Goal: Use online tool/utility: Utilize a website feature to perform a specific function

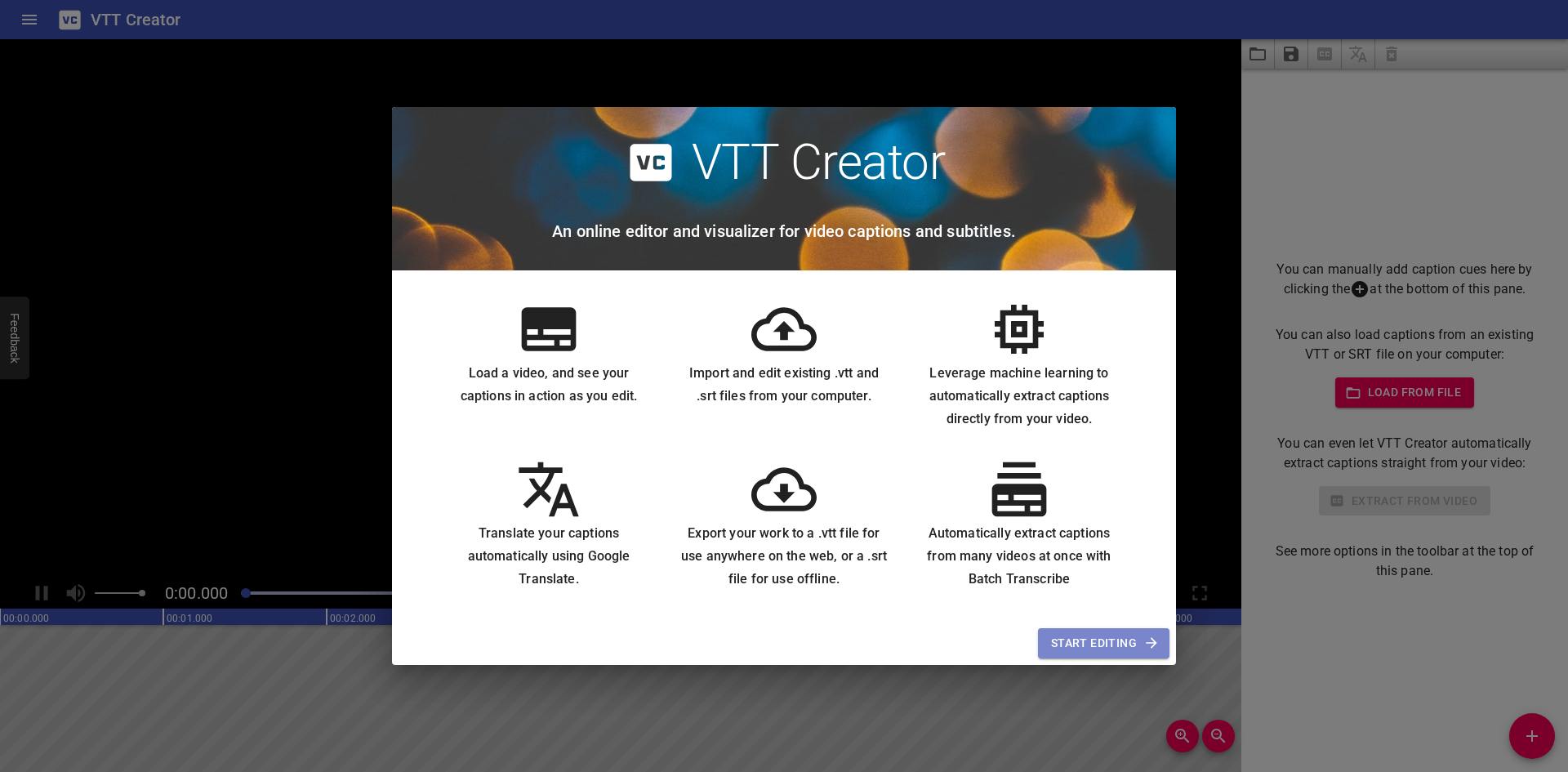
click at [1108, 653] on span "Start Editing" at bounding box center [1103, 644] width 105 height 21
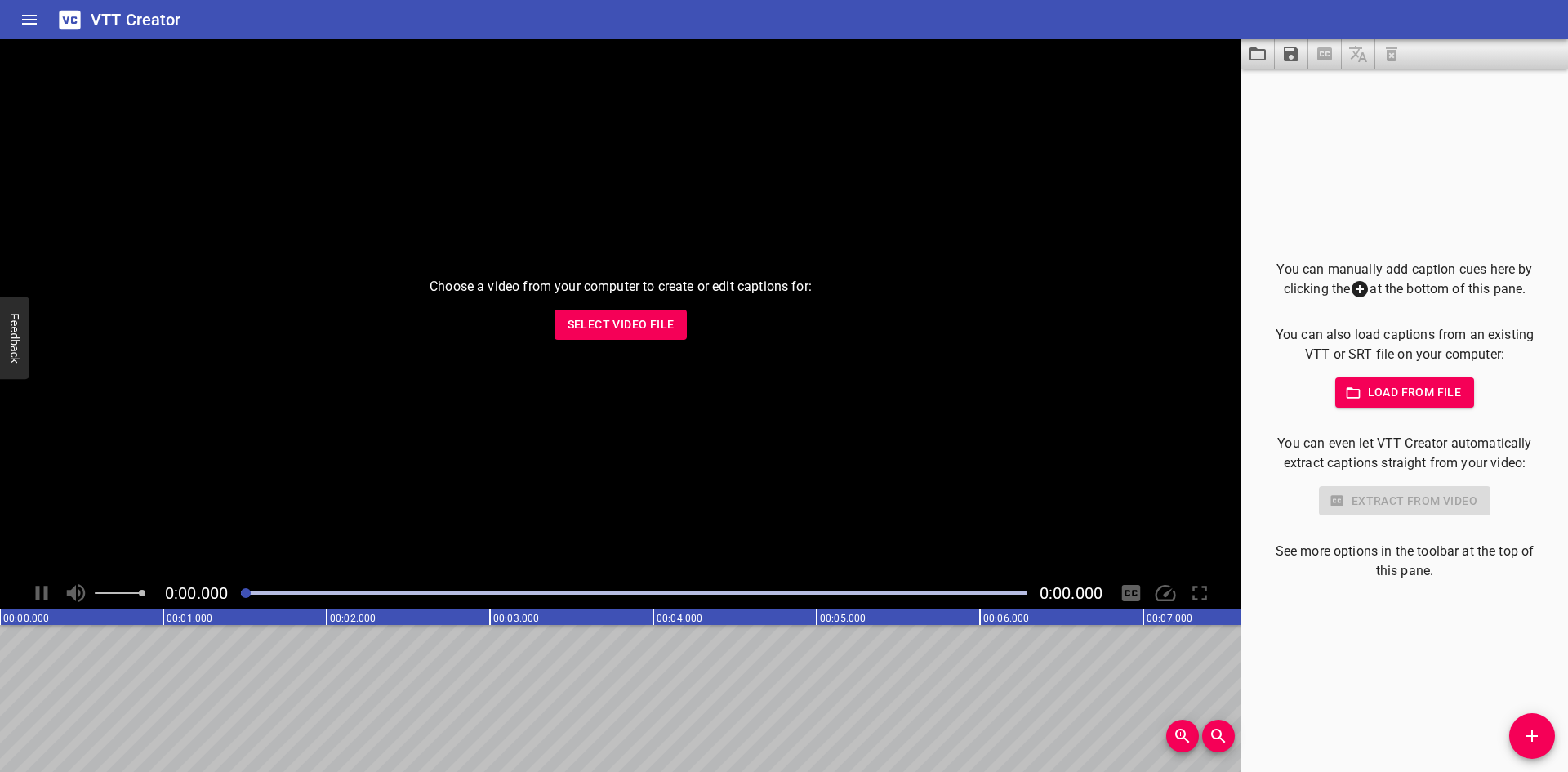
click at [1007, 542] on div "Choose a video from your computer to create or edit captions for: Select Video …" at bounding box center [620, 308] width 1241 height 539
click at [639, 327] on span "Select Video File" at bounding box center [621, 325] width 107 height 21
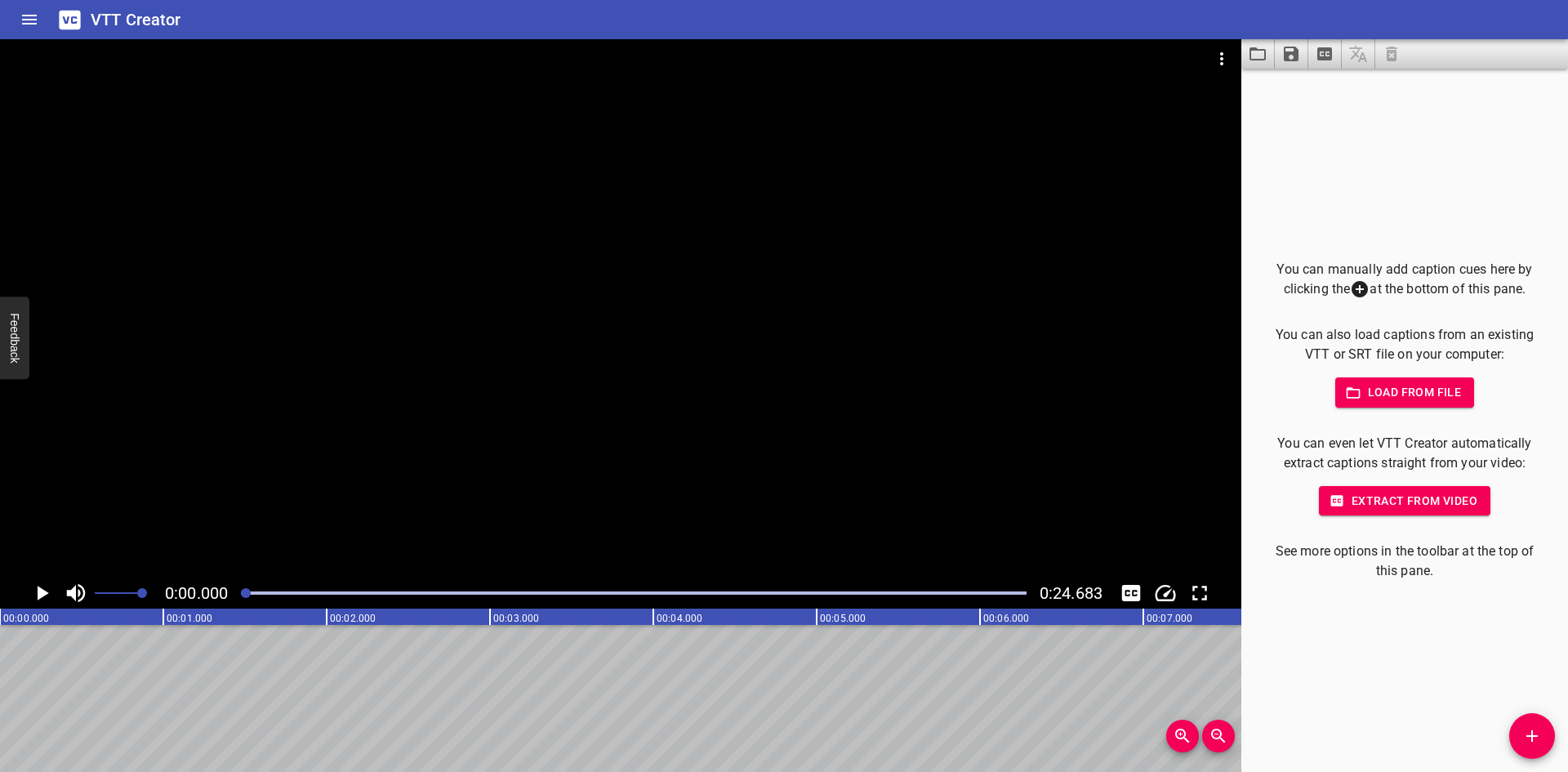
click at [1363, 383] on span "Load from file" at bounding box center [1405, 393] width 114 height 21
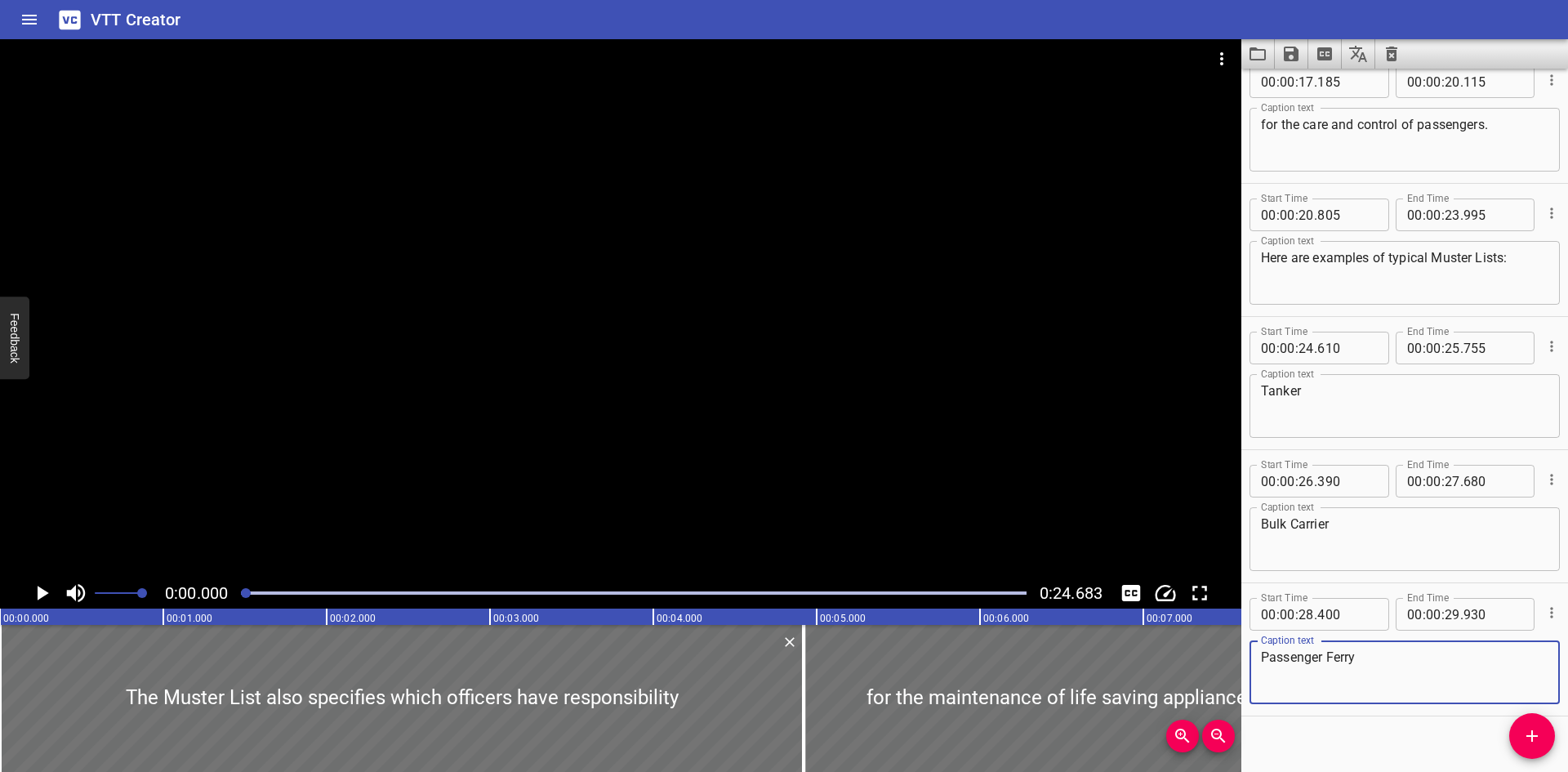
scroll to position [705, 0]
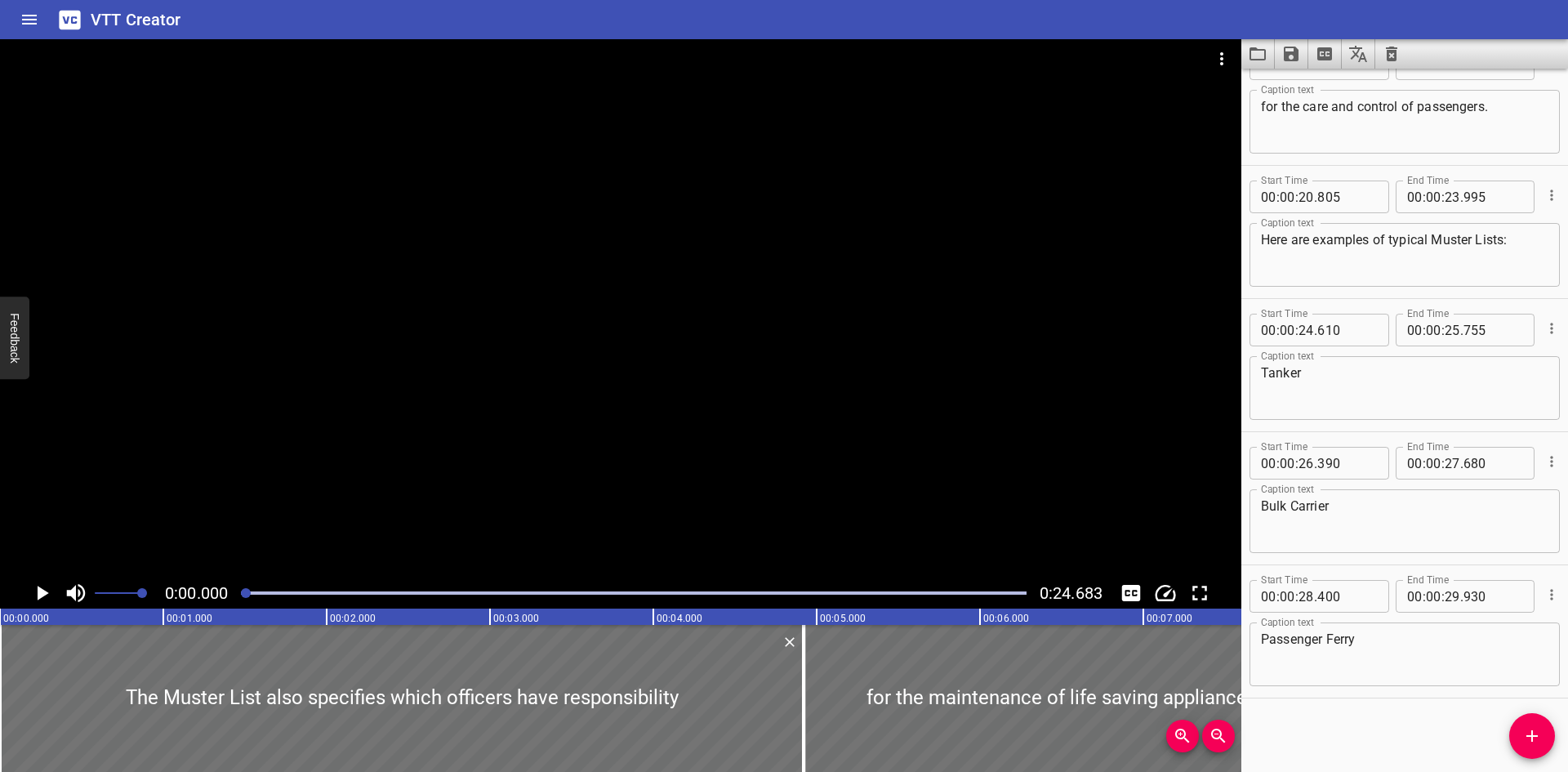
click at [629, 445] on div at bounding box center [620, 308] width 1241 height 539
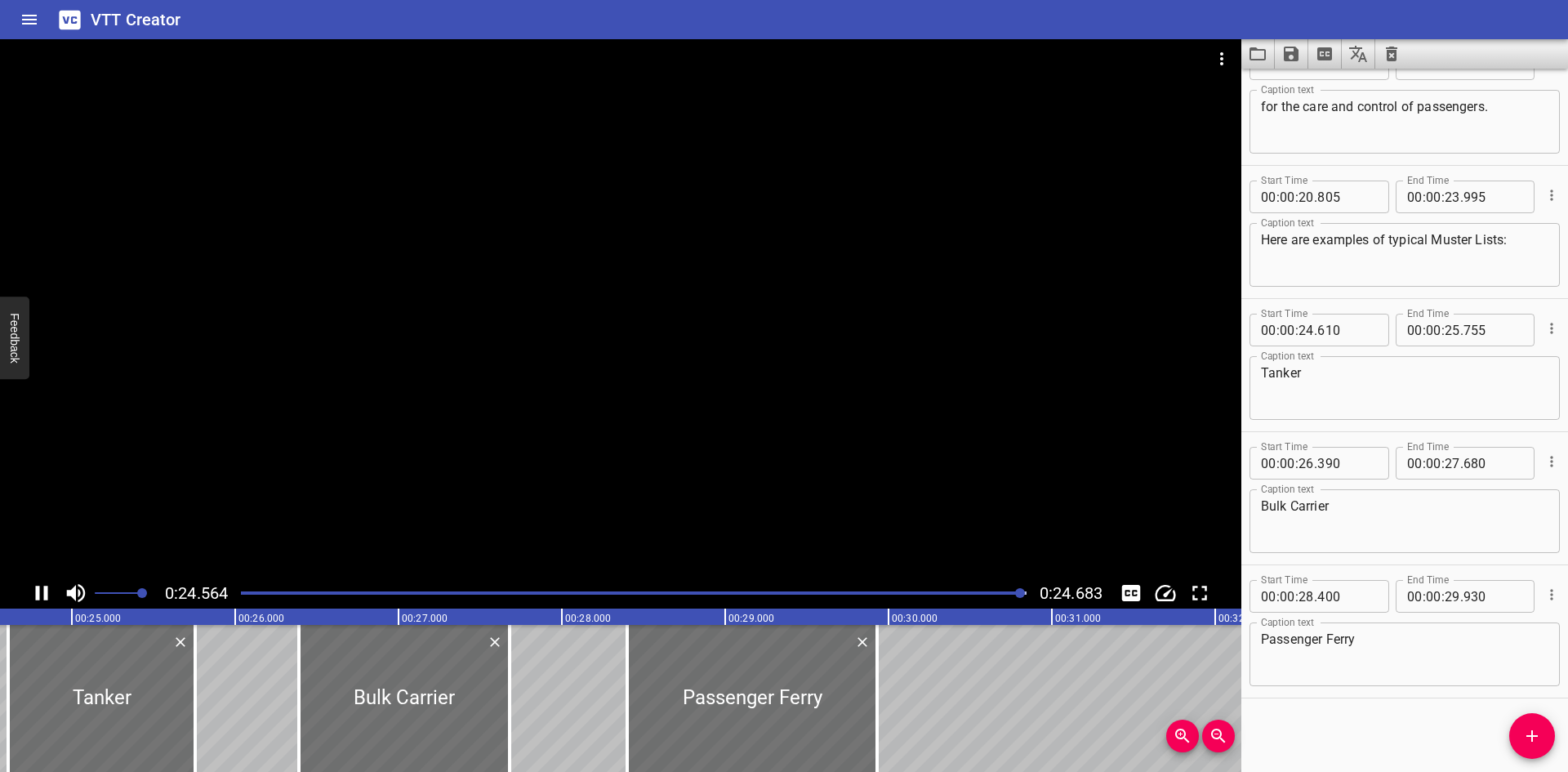
scroll to position [0, 4032]
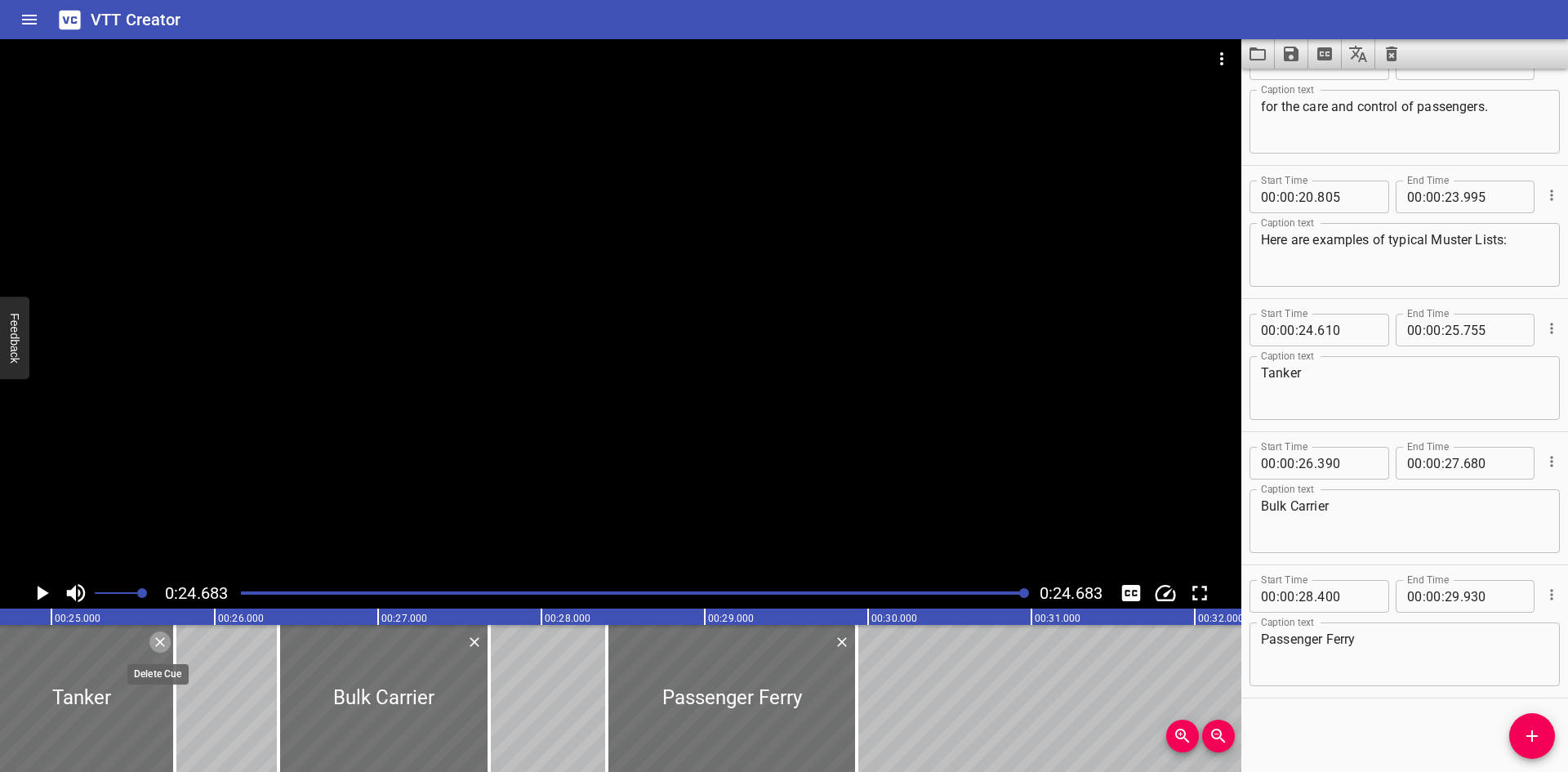
click at [155, 636] on icon "Delete" at bounding box center [159, 642] width 16 height 16
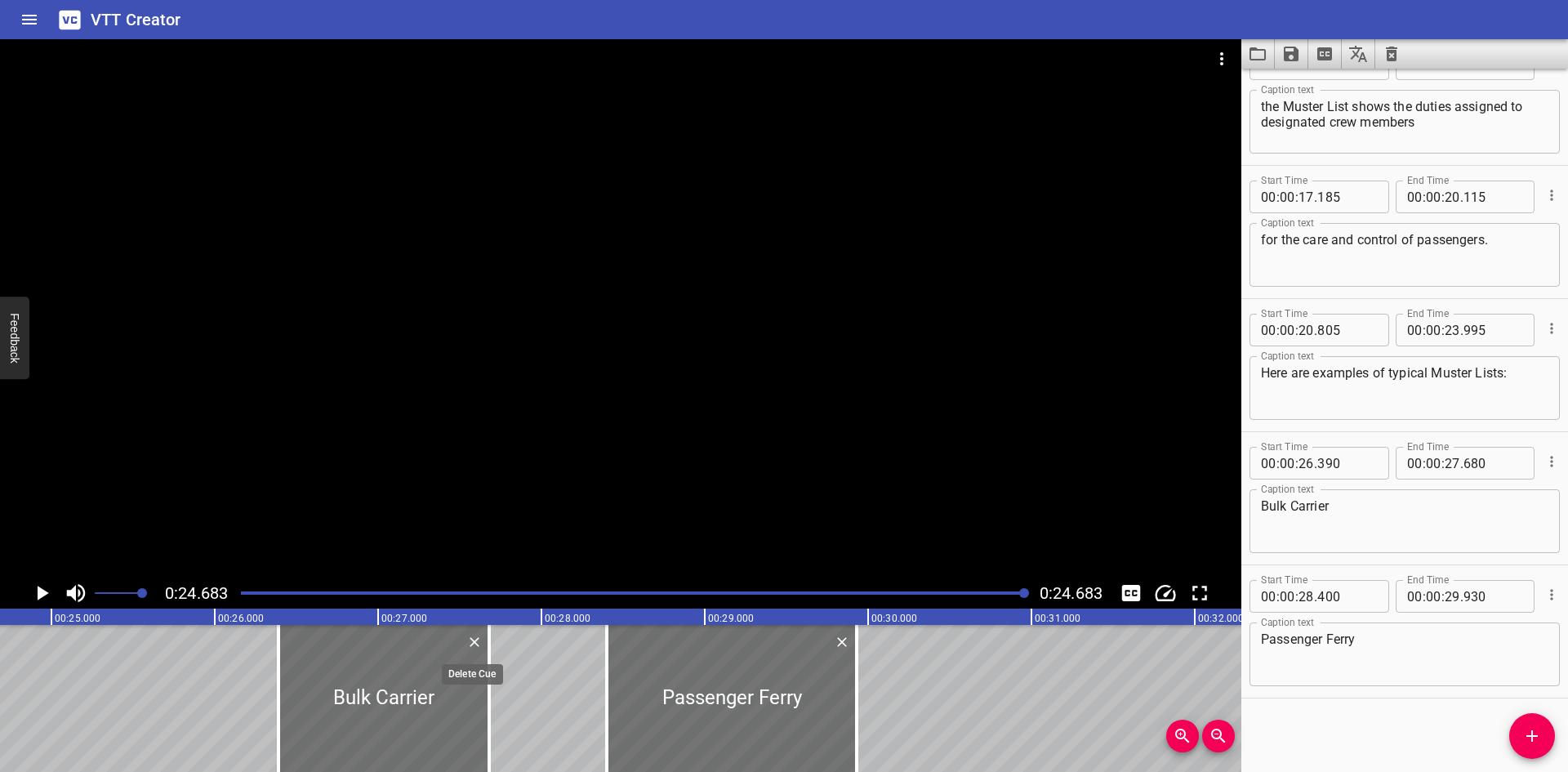
click at [475, 641] on icon "Delete" at bounding box center [474, 642] width 9 height 9
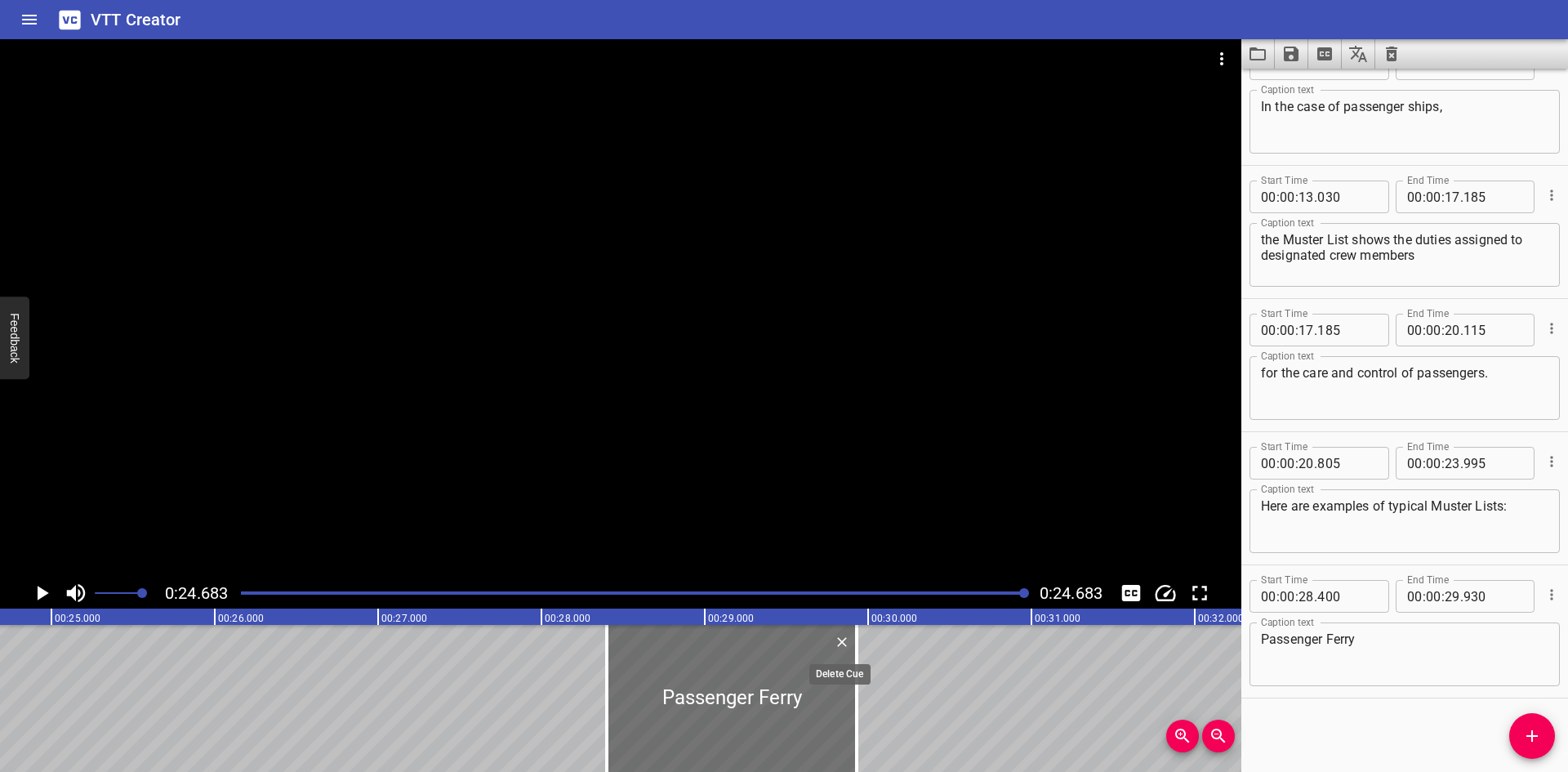
click at [846, 643] on icon "Delete" at bounding box center [841, 642] width 16 height 16
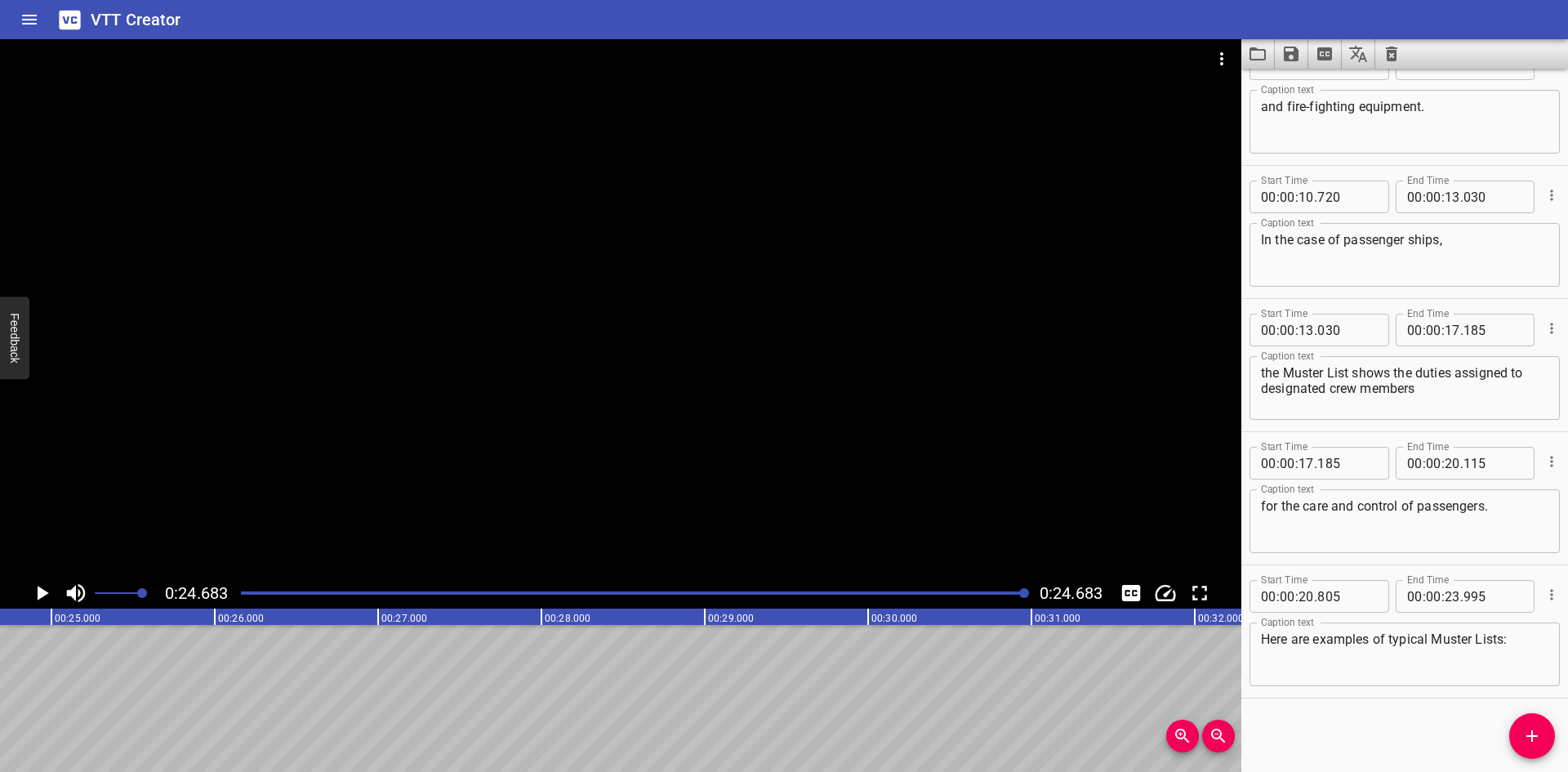
scroll to position [306, 0]
click at [1283, 53] on icon "Save captions to file" at bounding box center [1291, 53] width 20 height 20
click at [1311, 84] on li "Save to VTT file" at bounding box center [1334, 90] width 120 height 29
click at [1010, 588] on div at bounding box center [633, 593] width 805 height 23
click at [1001, 593] on div "Play progress" at bounding box center [619, 594] width 785 height 3
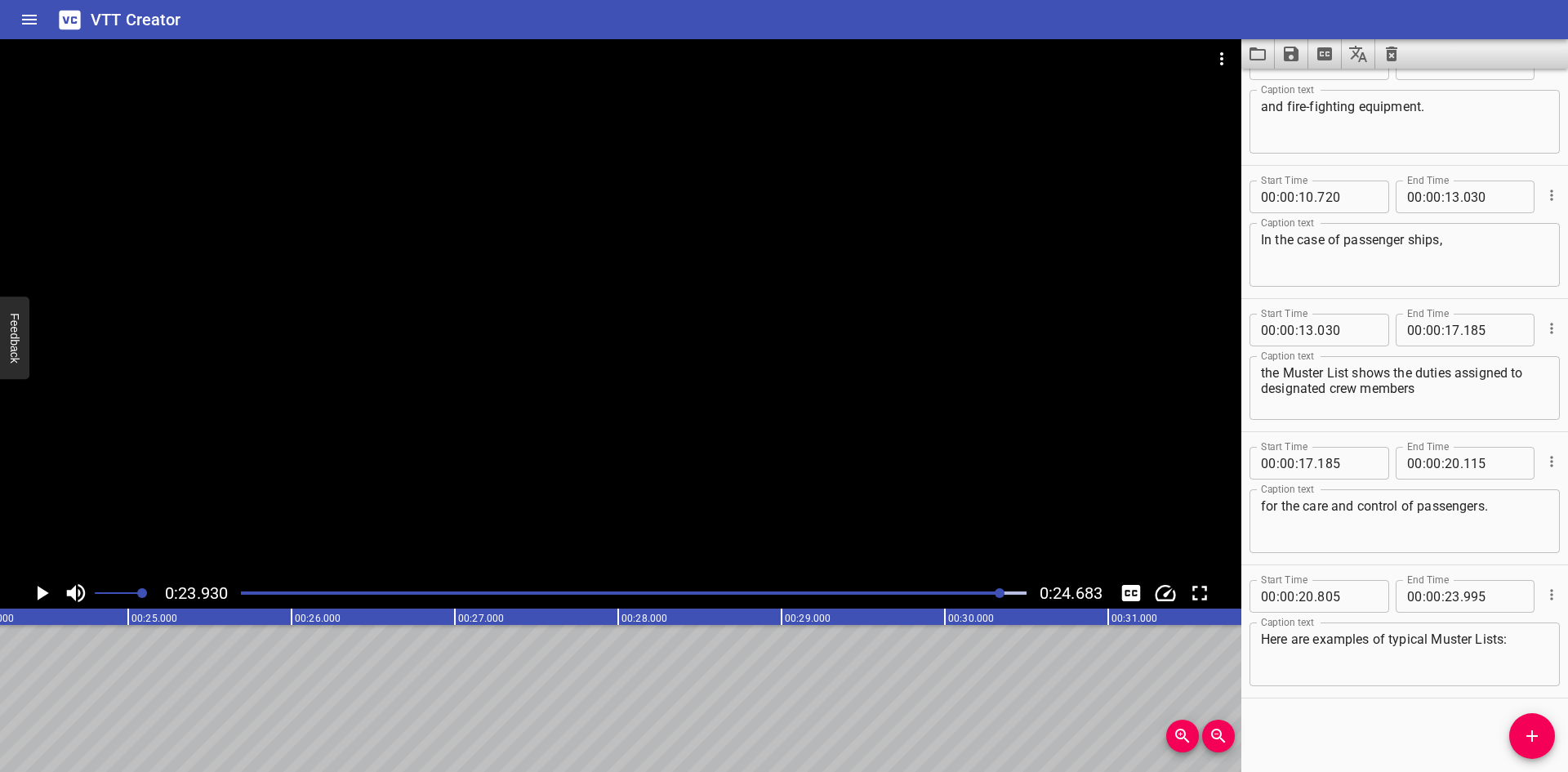
scroll to position [0, 3908]
